Goal: Navigation & Orientation: Find specific page/section

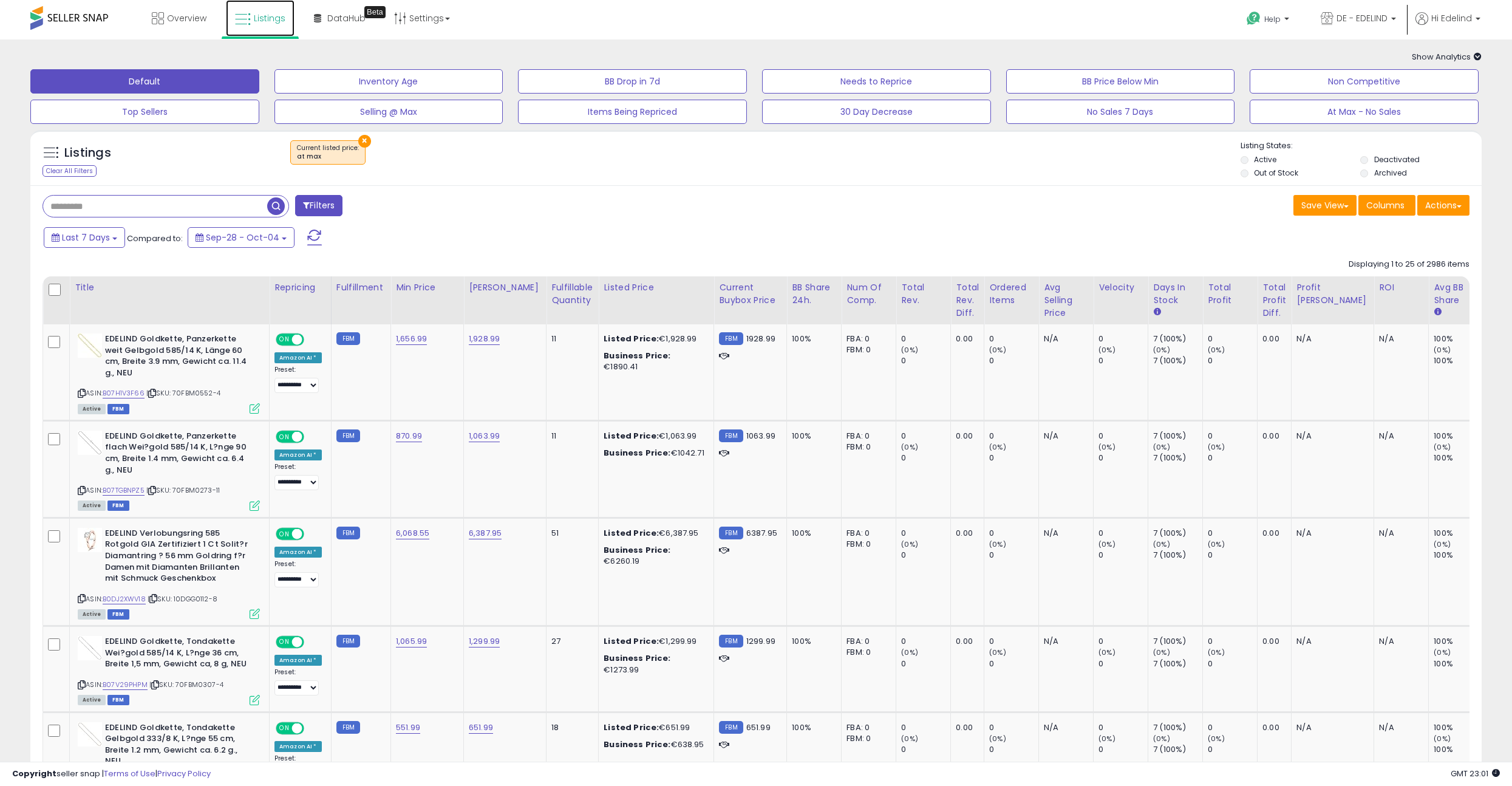
click at [272, 21] on span "Listings" at bounding box center [269, 18] width 31 height 12
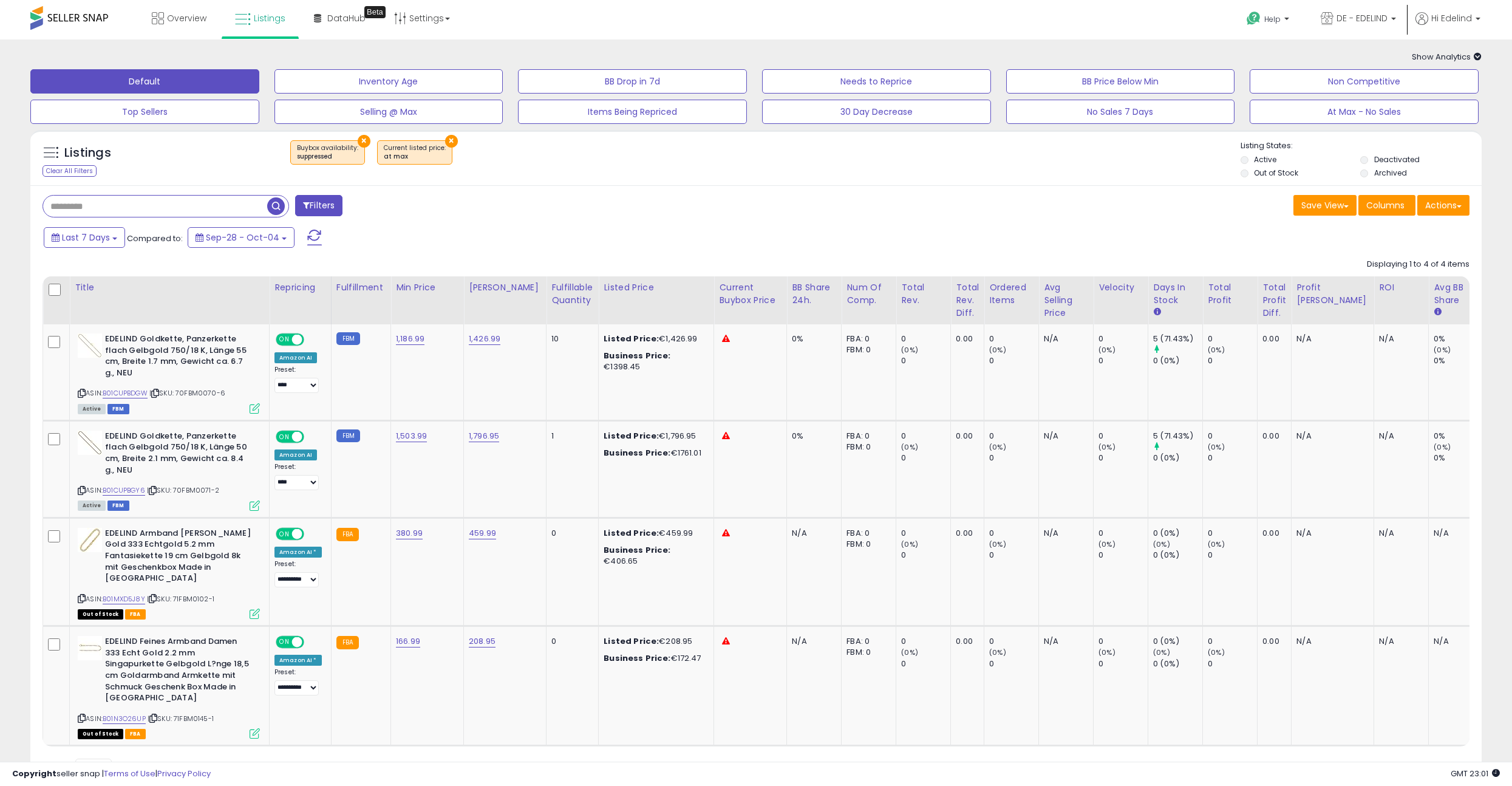
click at [362, 140] on button "×" at bounding box center [364, 141] width 13 height 13
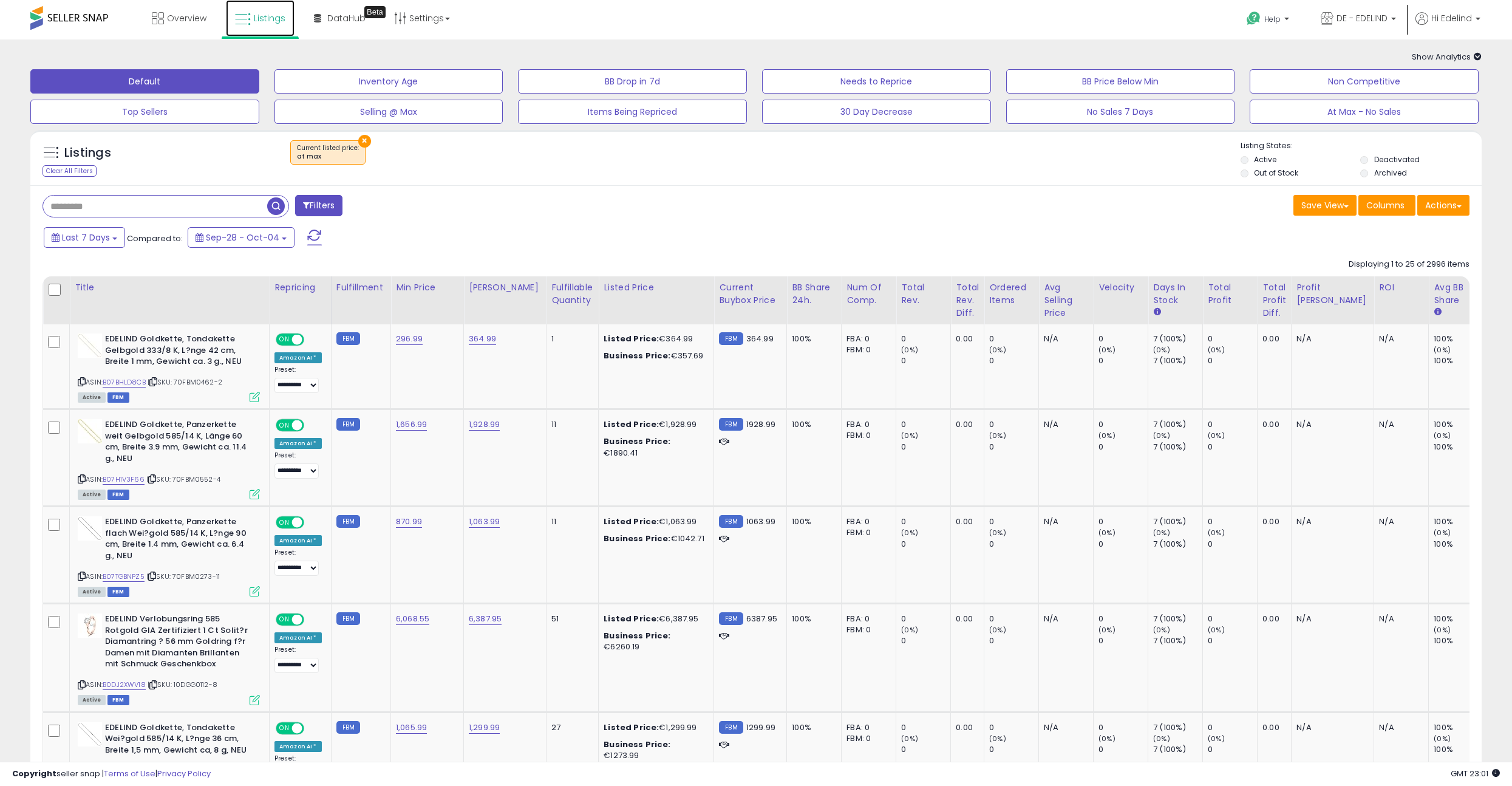
click at [274, 14] on span "Listings" at bounding box center [269, 18] width 31 height 12
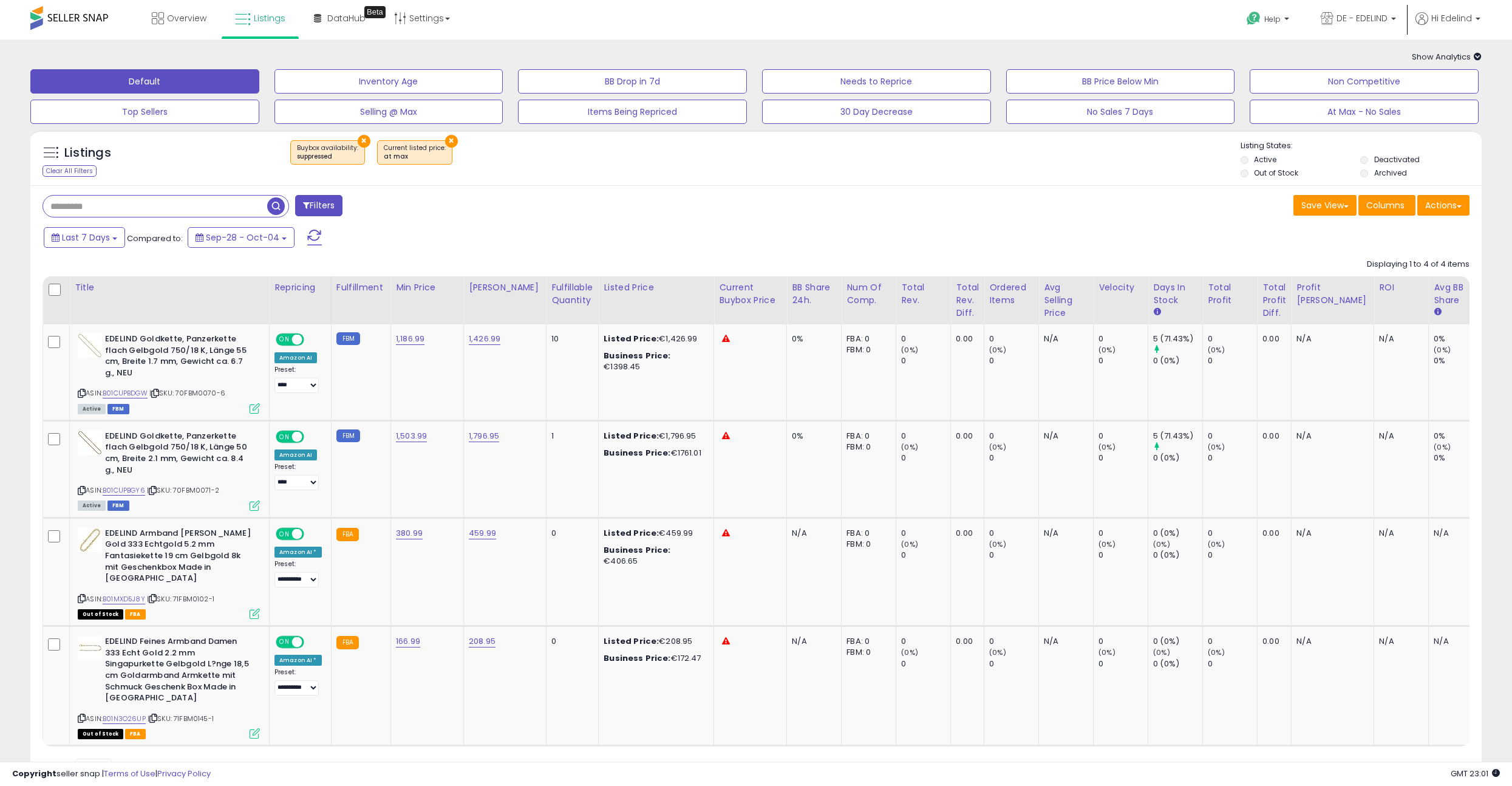
click at [445, 138] on button "×" at bounding box center [452, 141] width 13 height 13
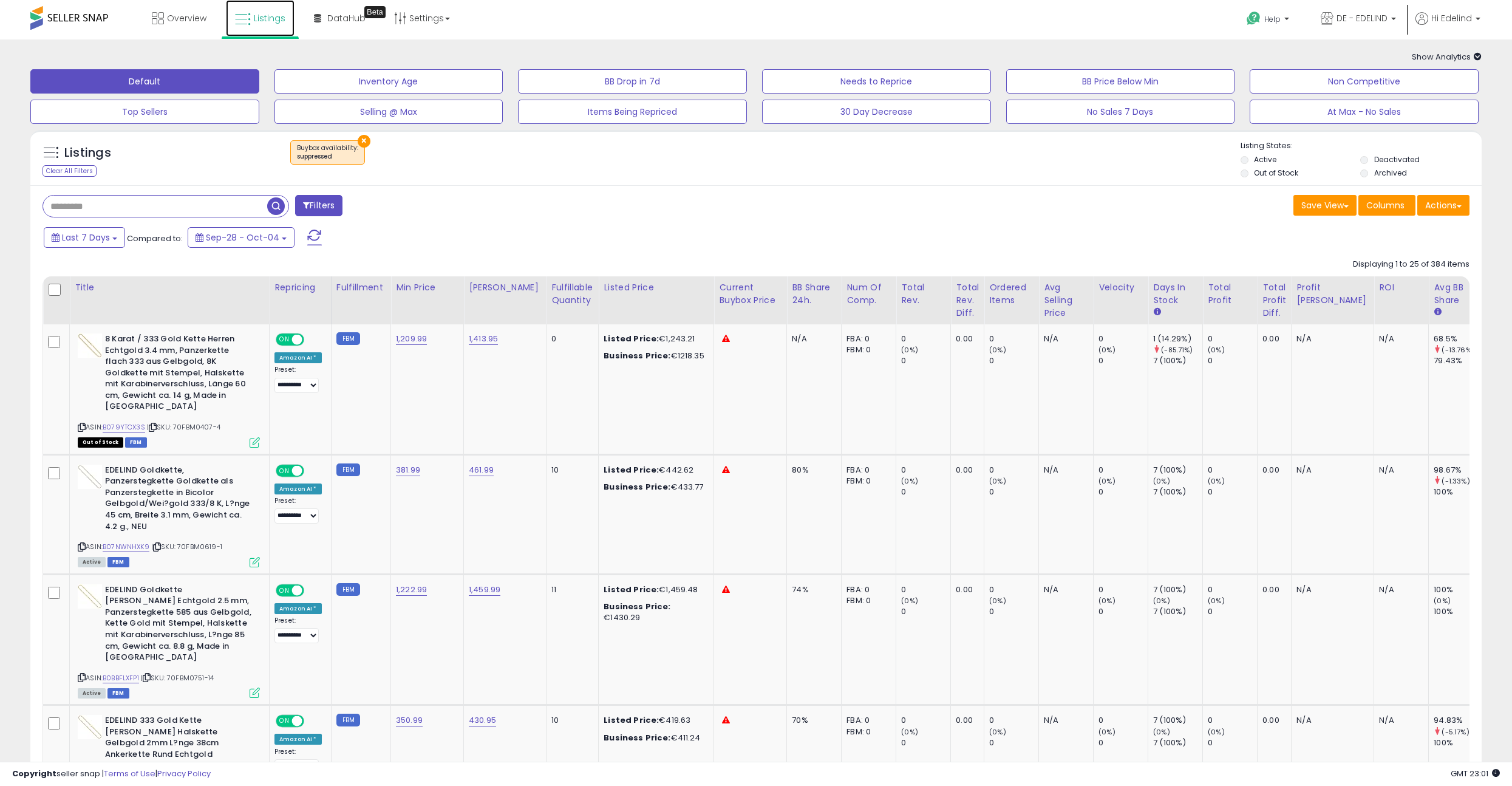
click at [250, 10] on link "Listings" at bounding box center [260, 18] width 68 height 36
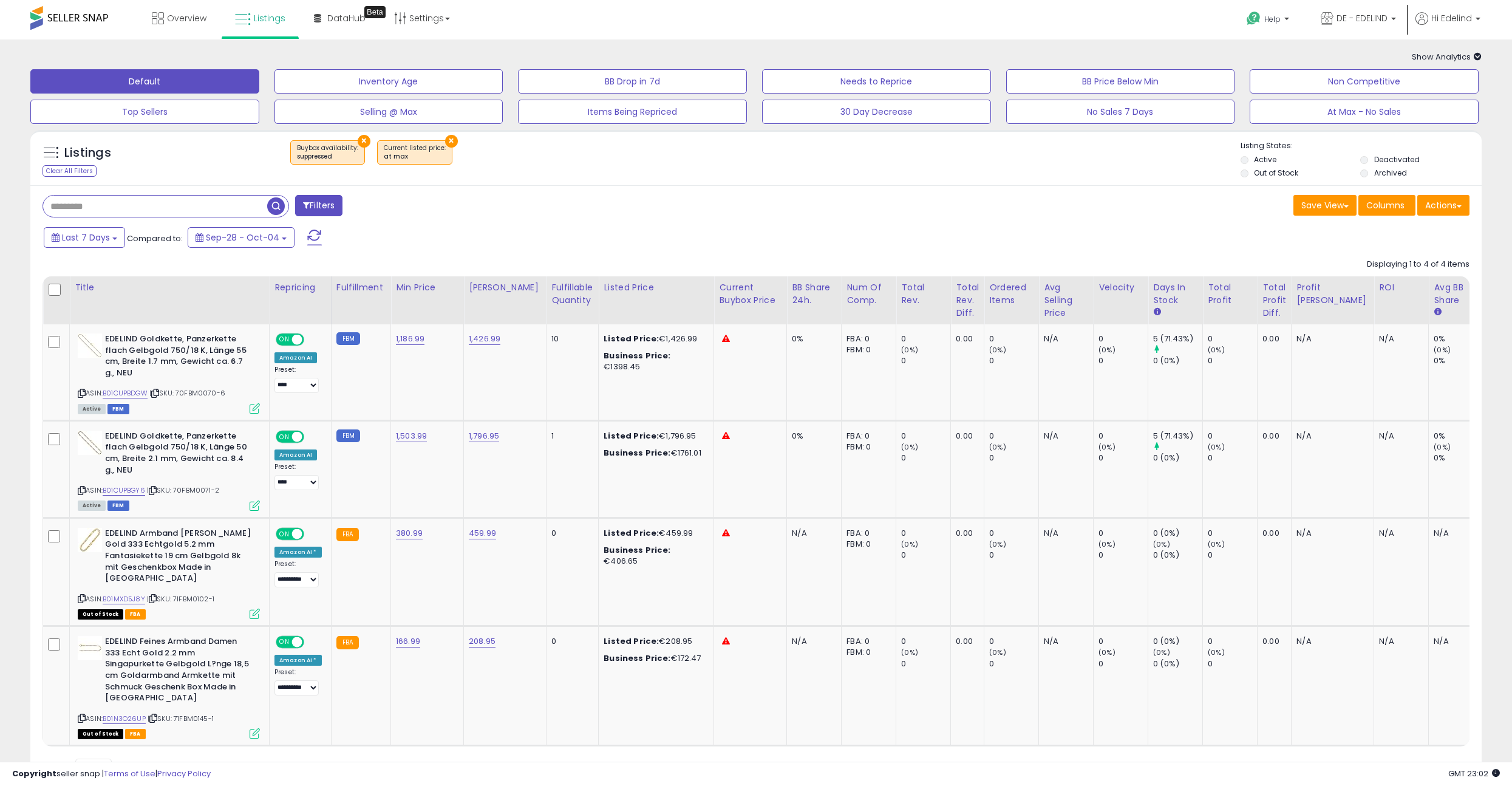
click at [362, 138] on button "×" at bounding box center [364, 141] width 13 height 13
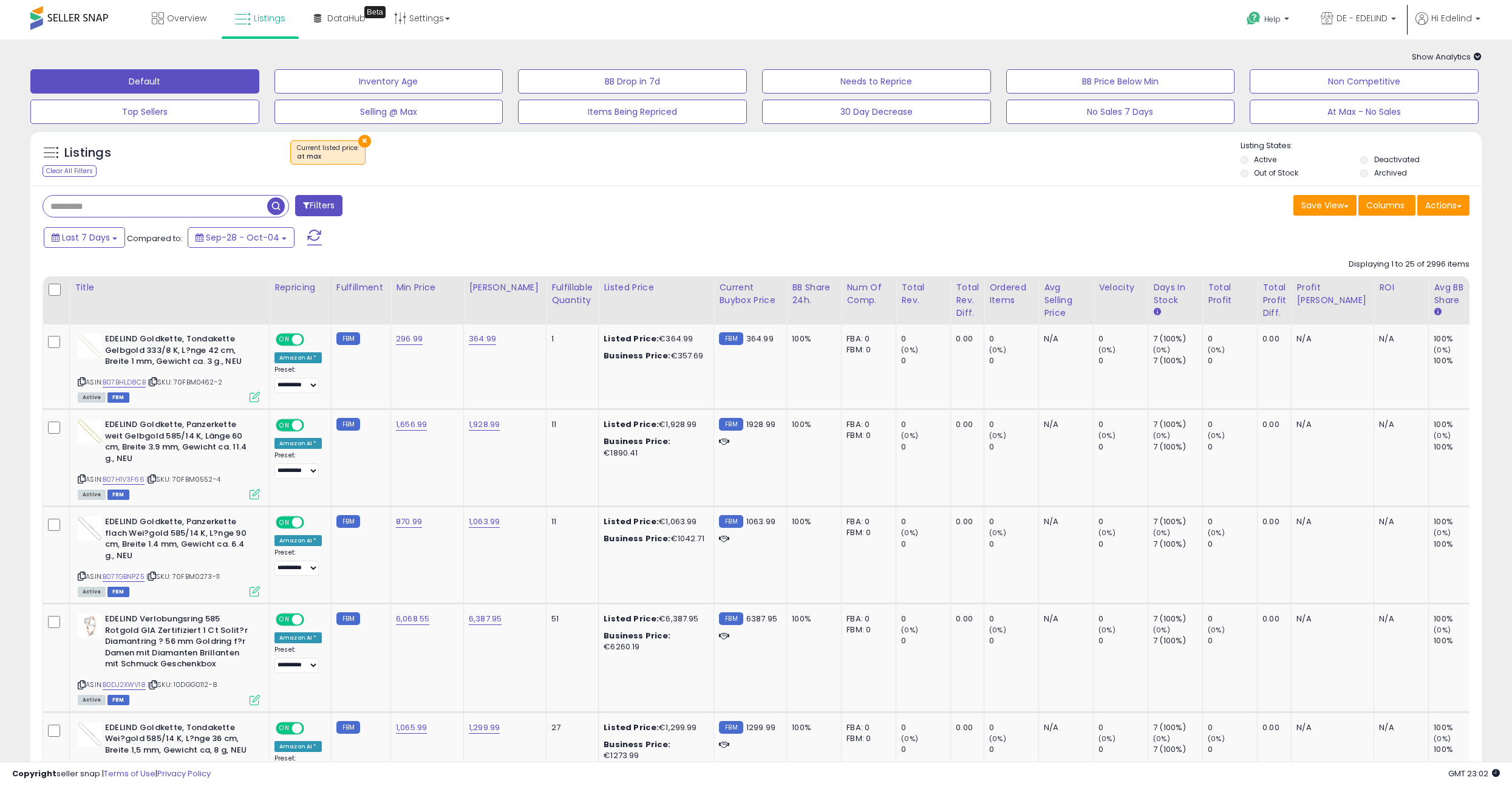
click at [568, 171] on div "× Current listed price : at max" at bounding box center [757, 158] width 965 height 34
click at [566, 171] on div "× Current listed price : at max" at bounding box center [757, 158] width 965 height 34
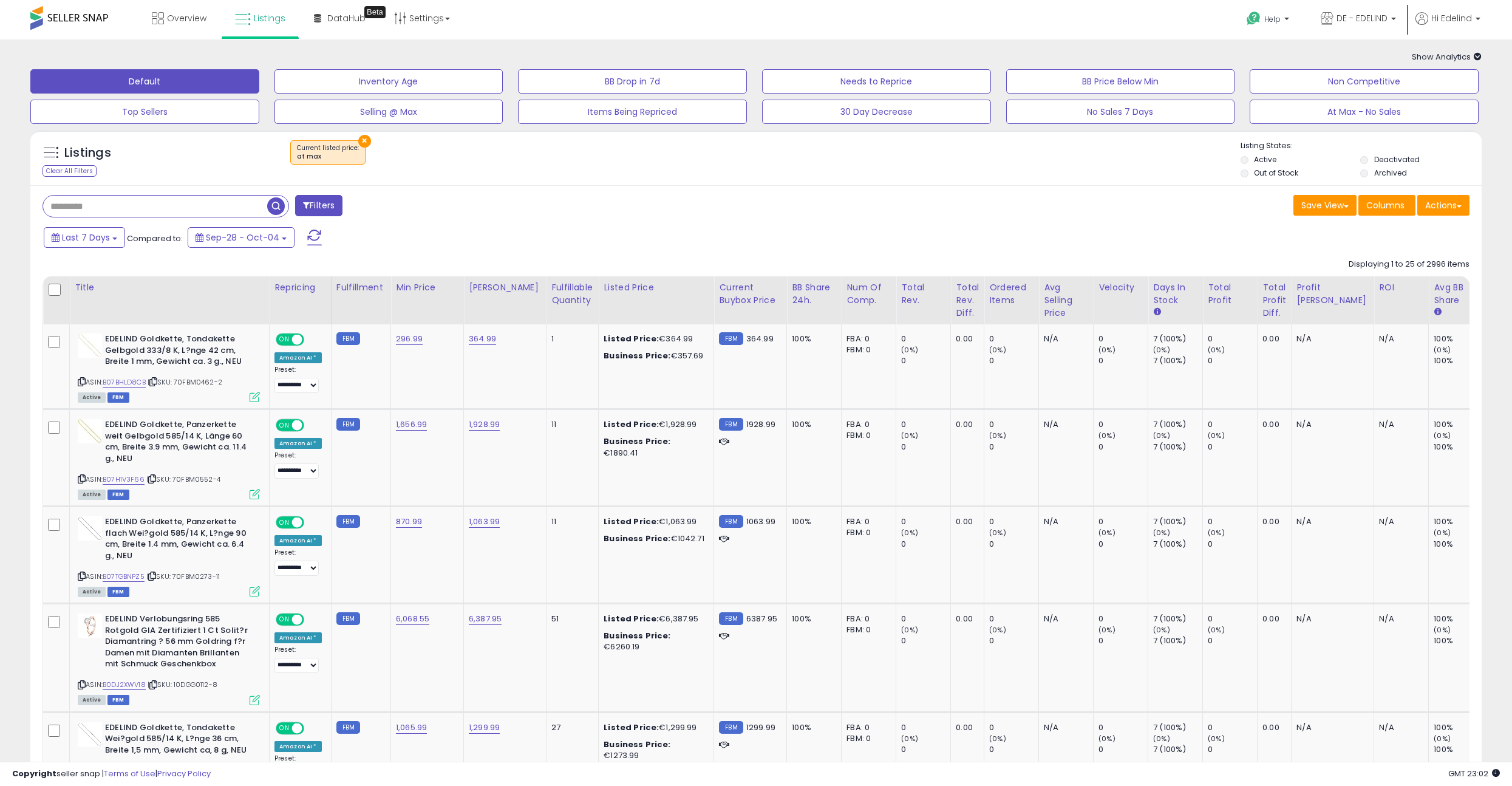
click at [566, 170] on div "× Current listed price : at max" at bounding box center [757, 158] width 965 height 34
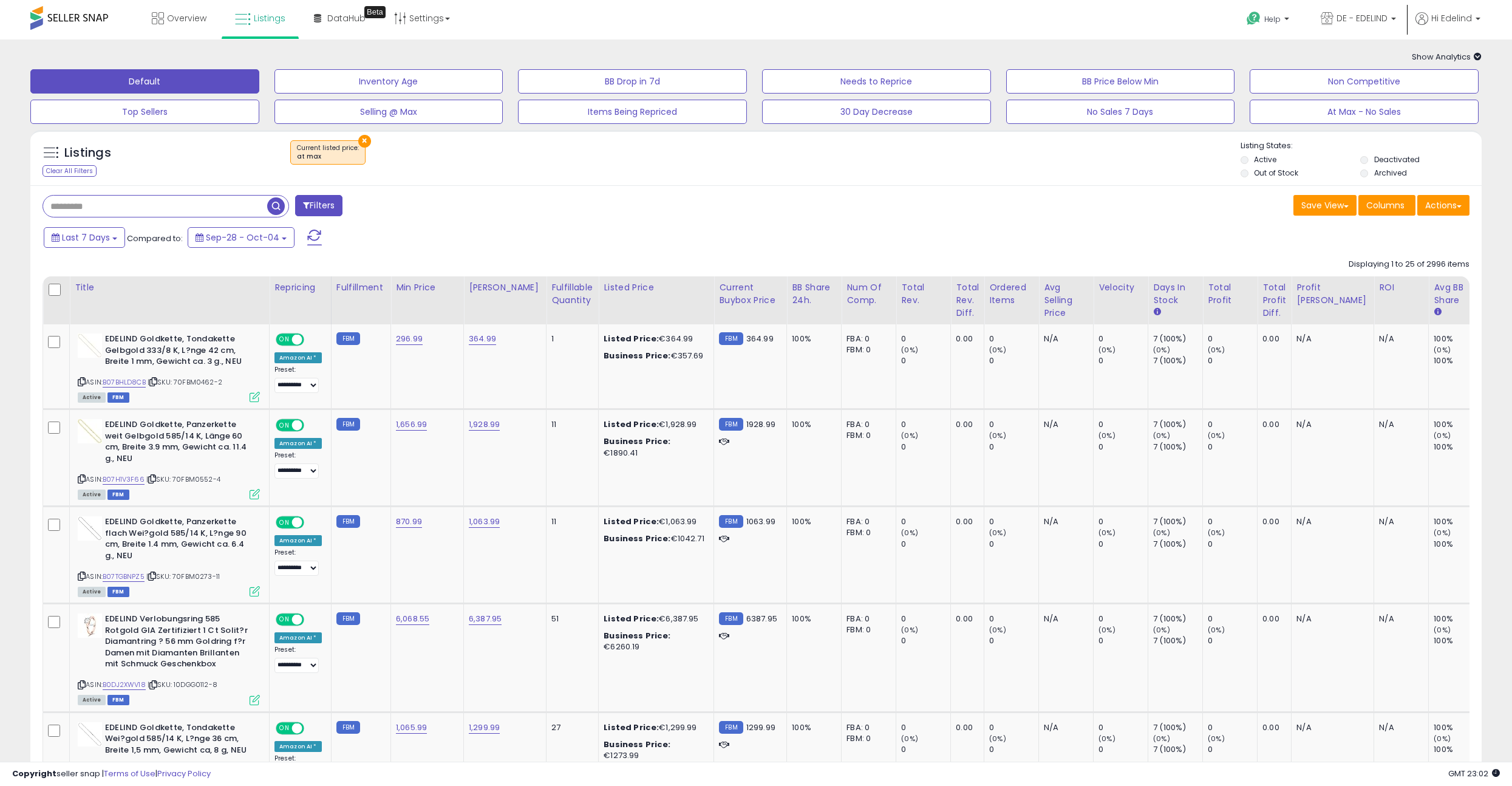
click at [560, 170] on div "× Current listed price : at max" at bounding box center [757, 158] width 965 height 34
click at [275, 21] on span "Listings" at bounding box center [269, 18] width 31 height 12
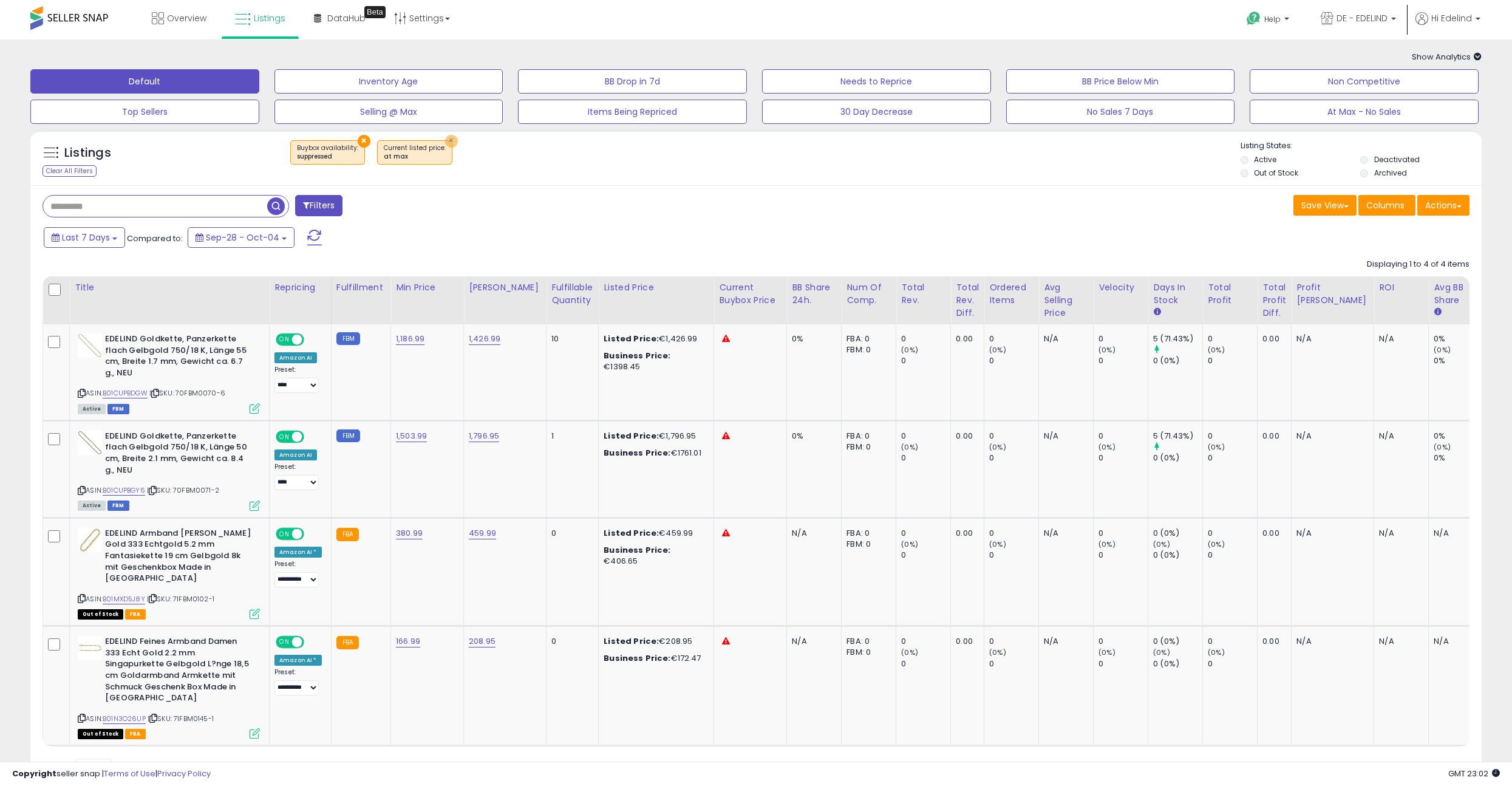
click at [445, 141] on button "×" at bounding box center [452, 141] width 13 height 13
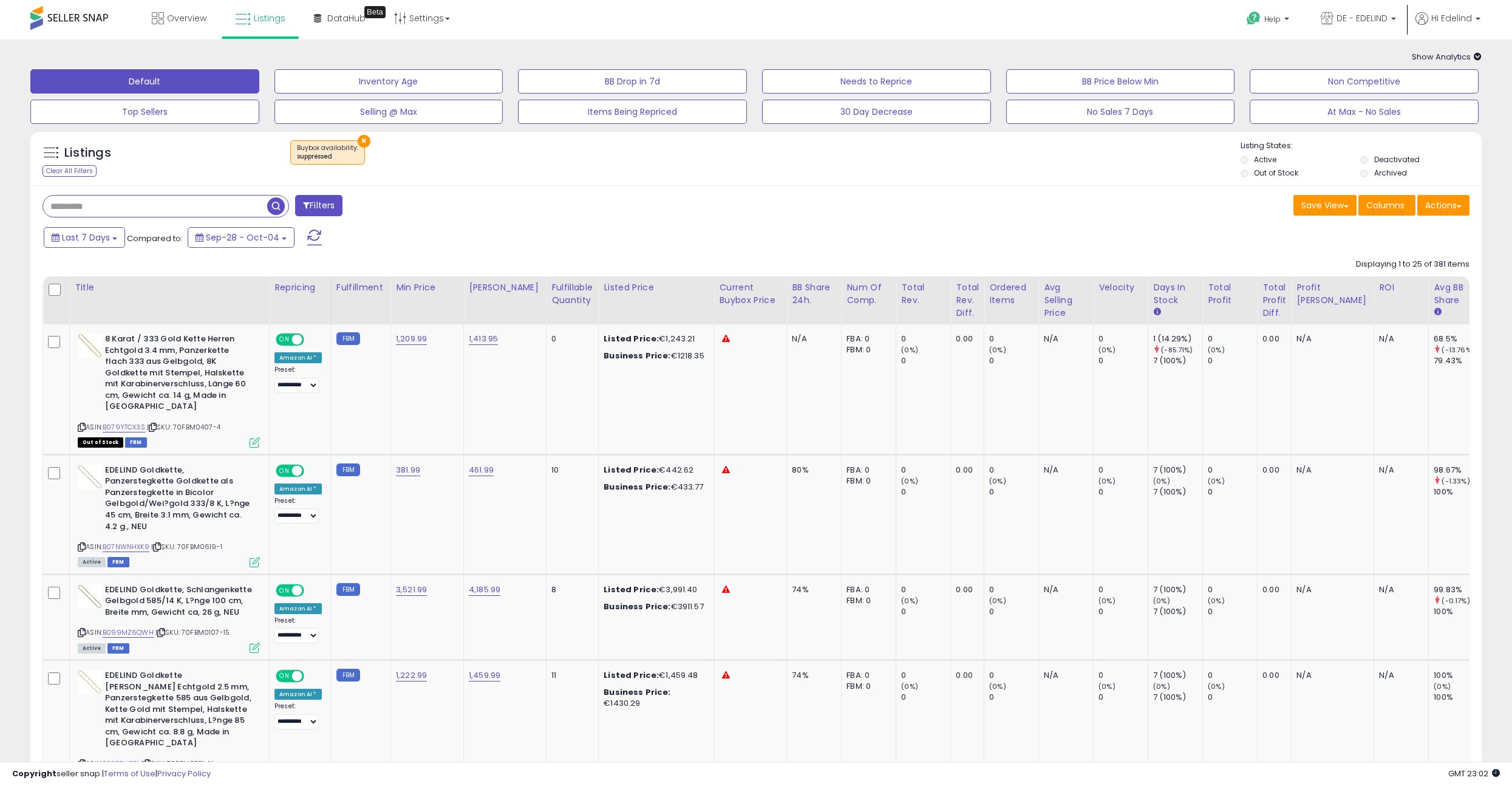
click at [446, 141] on div "× Buybox availability : suppressed" at bounding box center [757, 158] width 965 height 34
